Goal: Task Accomplishment & Management: Complete application form

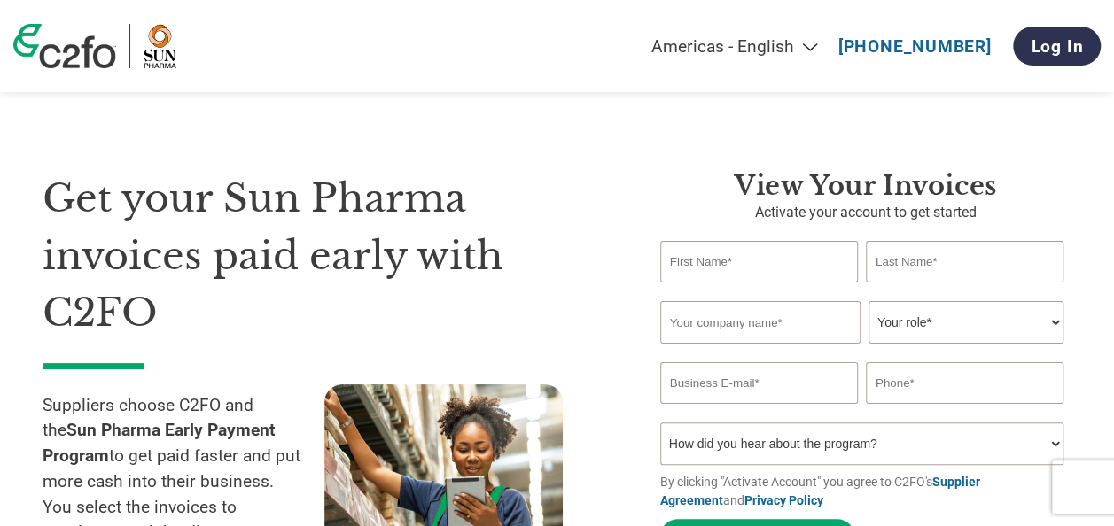
type input "[PERSON_NAME]"
type input "Soi"
type input "[EMAIL_ADDRESS][DOMAIN_NAME]"
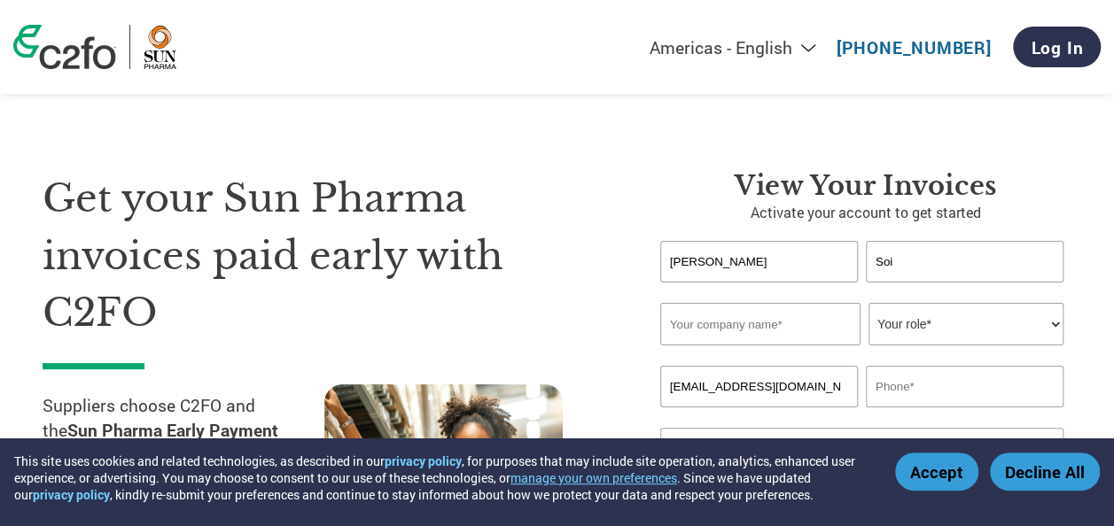
click at [703, 332] on input "text" at bounding box center [760, 324] width 200 height 43
type input "Venus Remedies Limited"
click at [984, 313] on select "Your role* CFO Controller Credit Manager Finance Director Treasurer CEO Preside…" at bounding box center [966, 324] width 195 height 43
select select "OFFICE_MANAGER"
click at [869, 305] on select "Your role* CFO Controller Credit Manager Finance Director Treasurer CEO Preside…" at bounding box center [966, 324] width 195 height 43
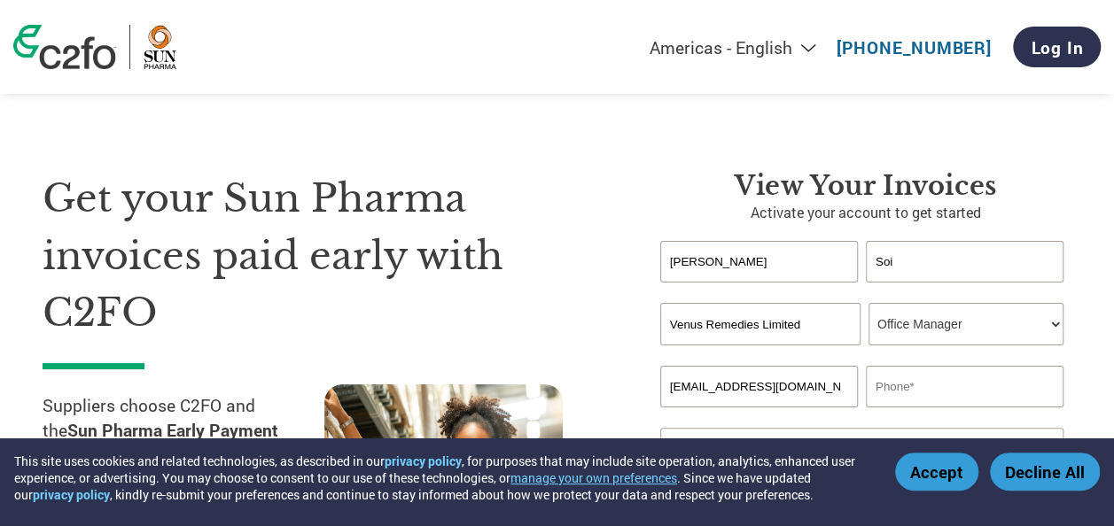
scroll to position [89, 0]
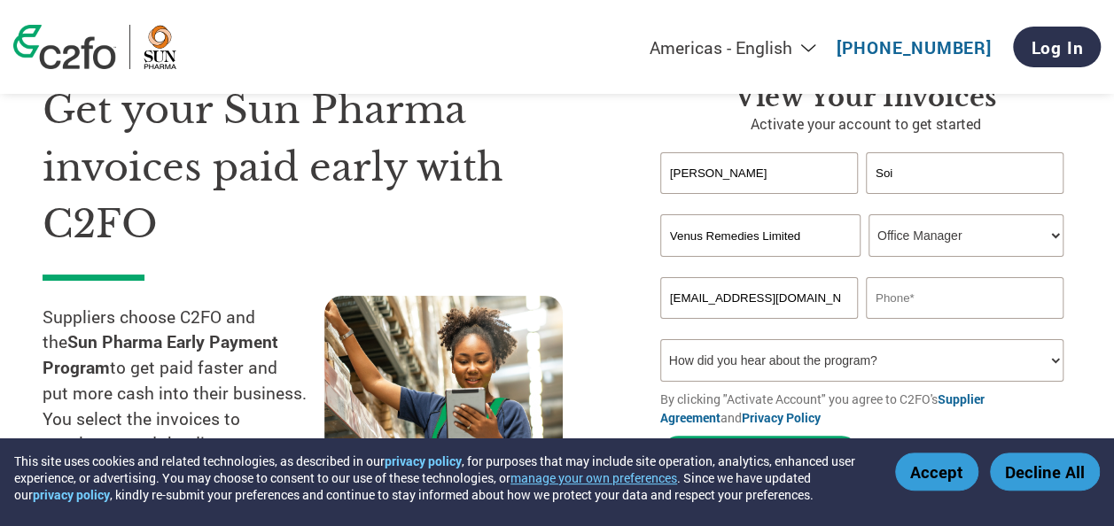
click at [908, 310] on input "text" at bounding box center [965, 298] width 198 height 42
type input "09023324077"
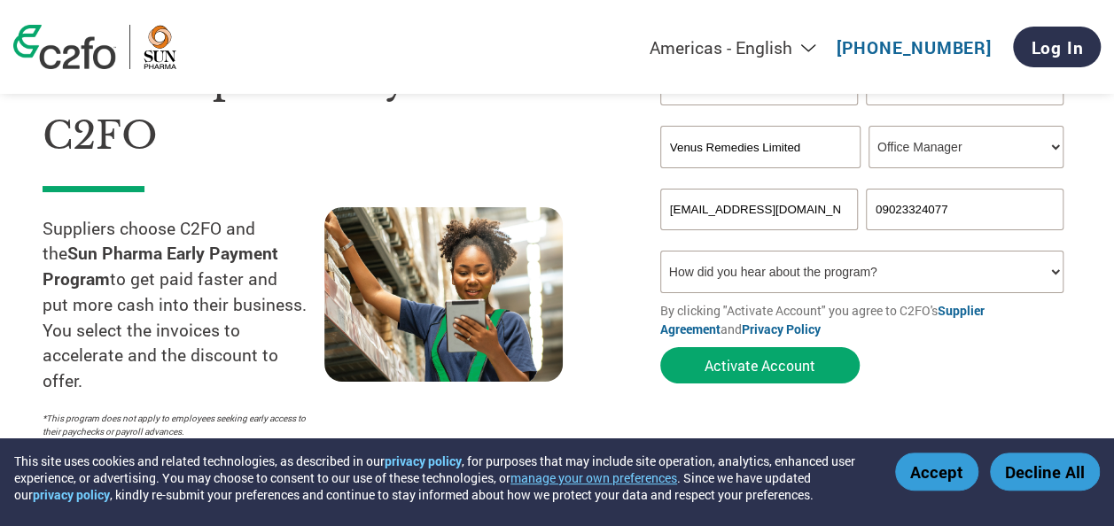
click at [837, 279] on select "How did you hear about the program? Received a letter Email Social Media Online…" at bounding box center [861, 272] width 403 height 43
select select "Email"
click at [660, 255] on select "How did you hear about the program? Received a letter Email Social Media Online…" at bounding box center [861, 272] width 403 height 43
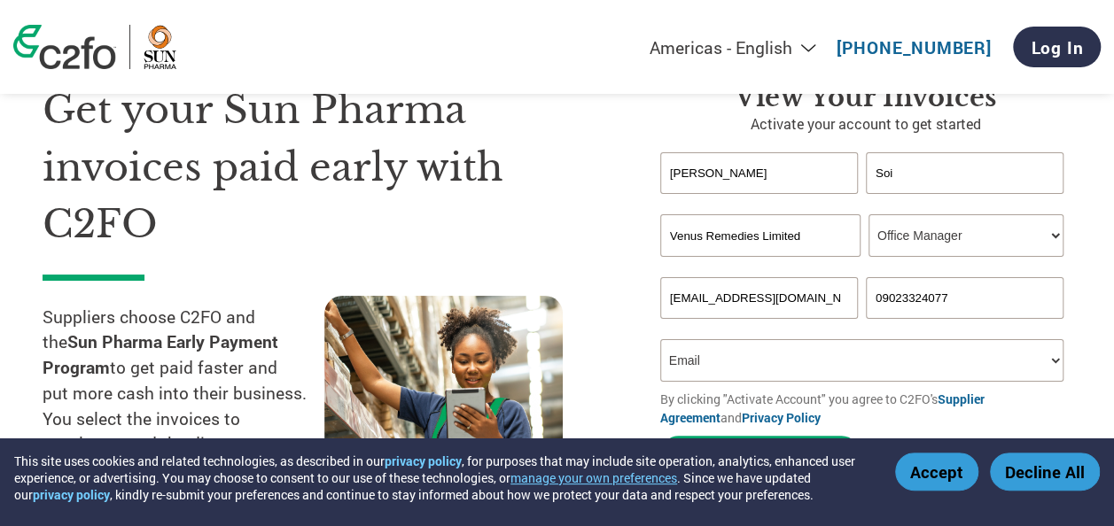
scroll to position [266, 0]
